Goal: Navigation & Orientation: Go to known website

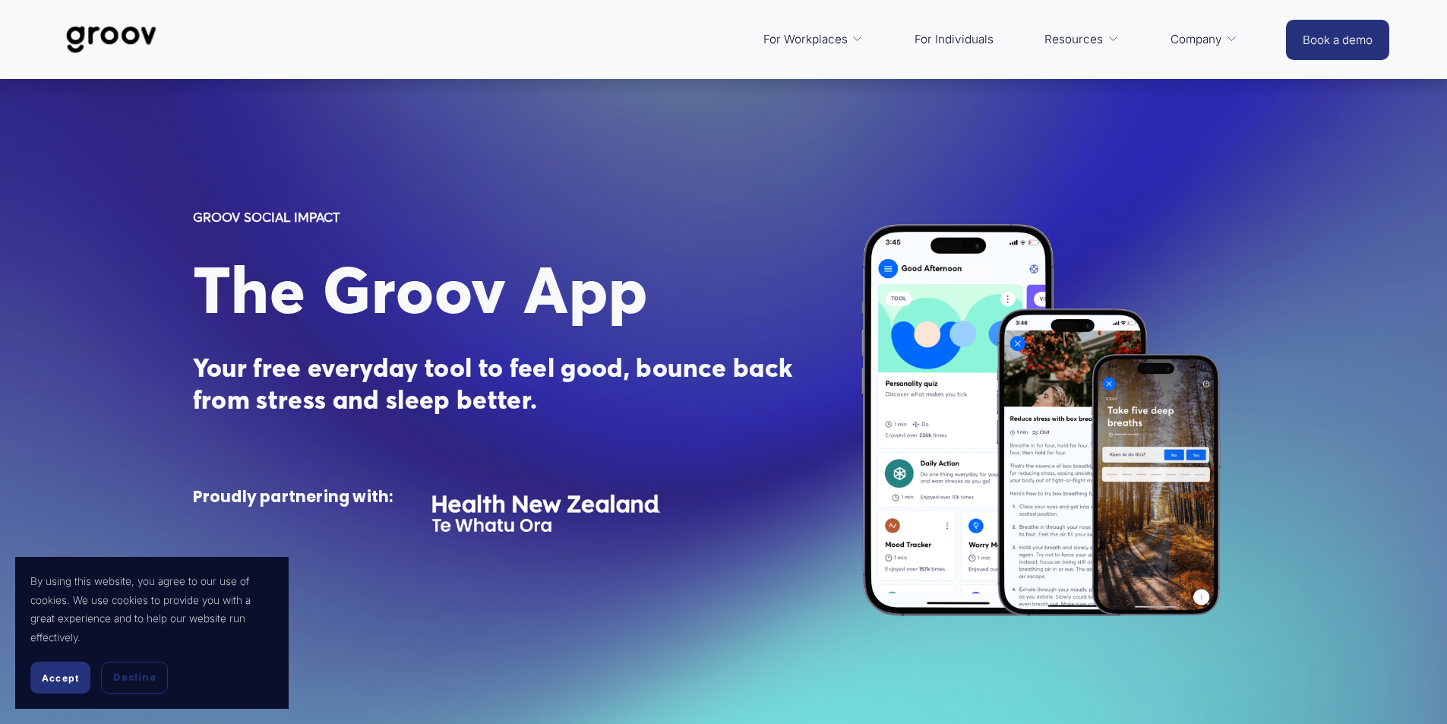
click at [71, 677] on span "Accept" at bounding box center [60, 677] width 37 height 11
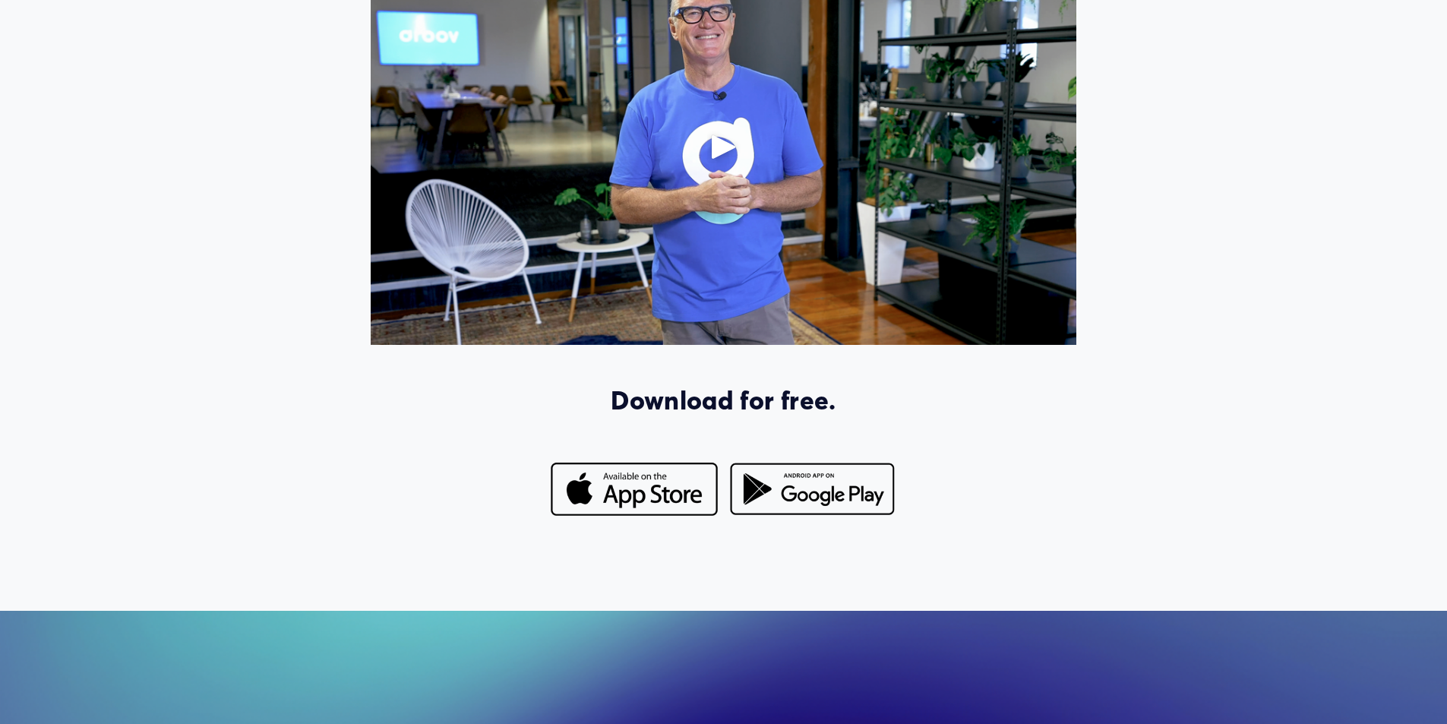
scroll to position [1215, 0]
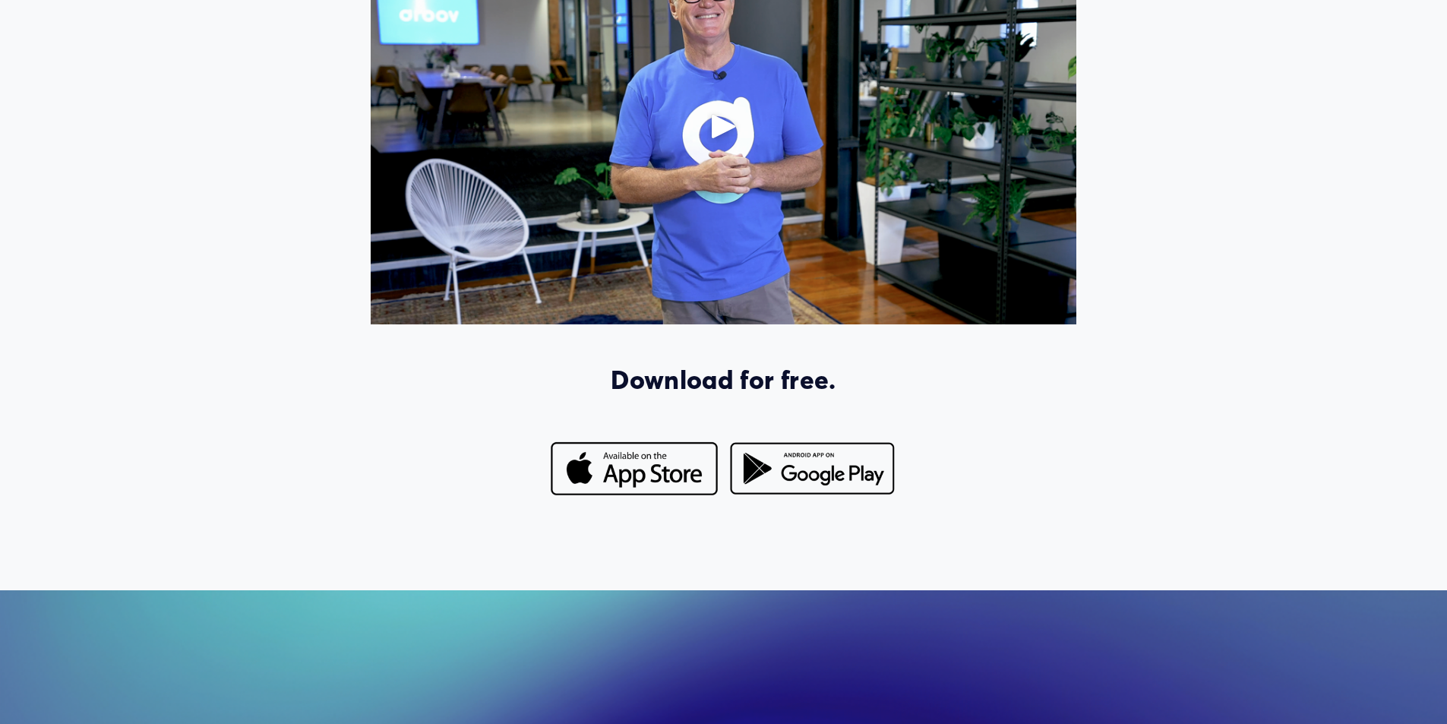
click at [816, 475] on div at bounding box center [813, 469] width 170 height 60
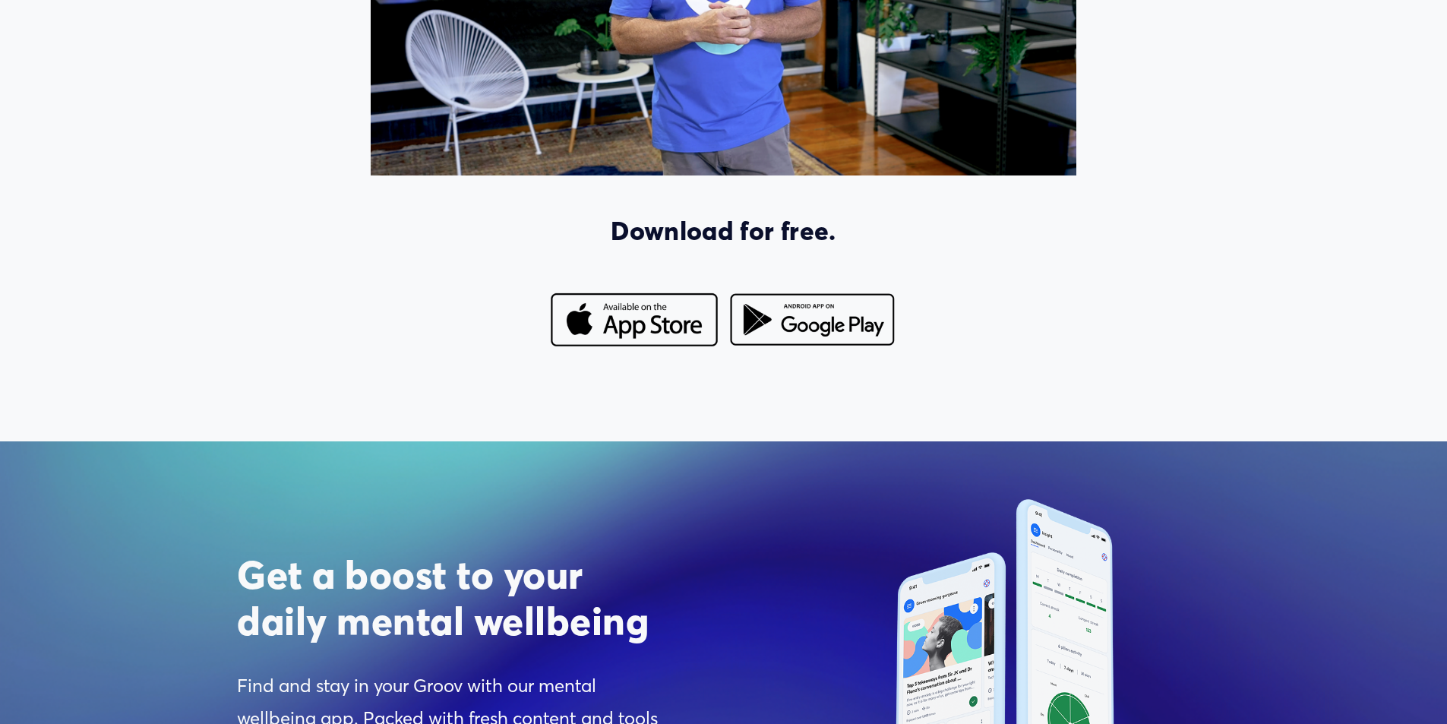
scroll to position [1367, 0]
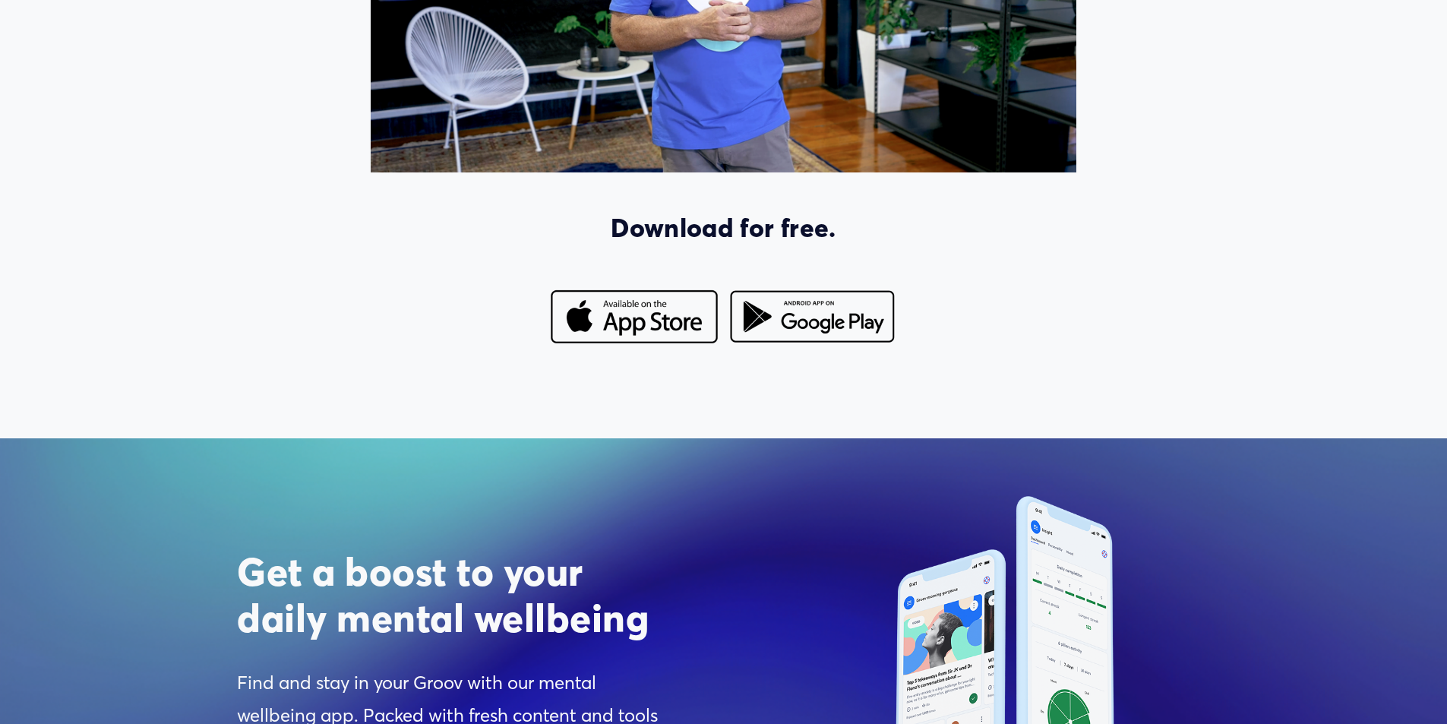
click at [823, 324] on div at bounding box center [813, 317] width 170 height 60
